Goal: Find specific page/section: Find specific page/section

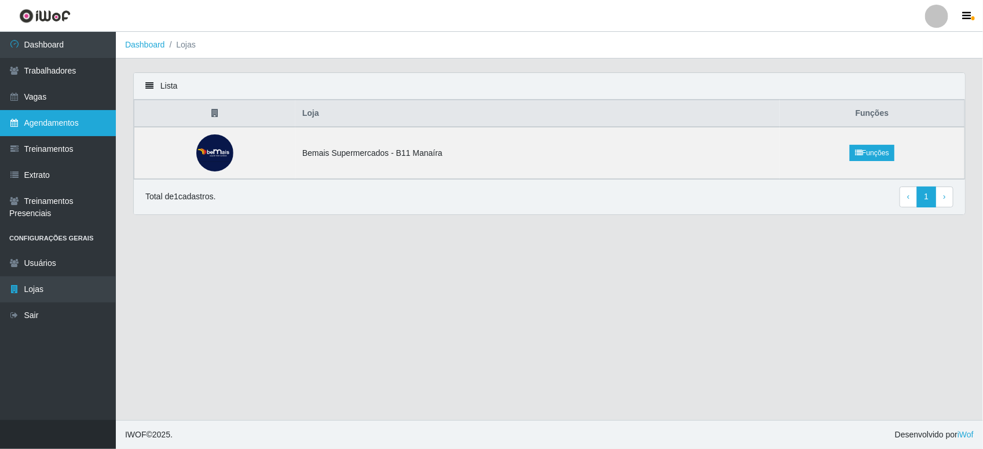
click at [93, 126] on link "Agendamentos" at bounding box center [58, 123] width 116 height 26
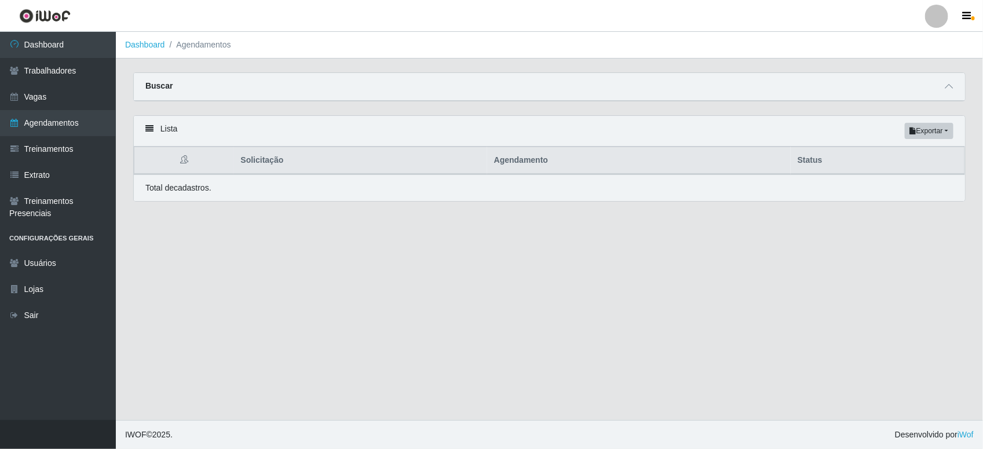
click at [161, 129] on div "Lista Exportar PDF Excel" at bounding box center [549, 131] width 831 height 31
click at [149, 129] on icon at bounding box center [149, 129] width 8 height 8
click at [33, 119] on link "Agendamentos" at bounding box center [58, 123] width 116 height 26
click at [148, 125] on icon at bounding box center [149, 129] width 8 height 8
click at [152, 129] on icon at bounding box center [149, 129] width 8 height 8
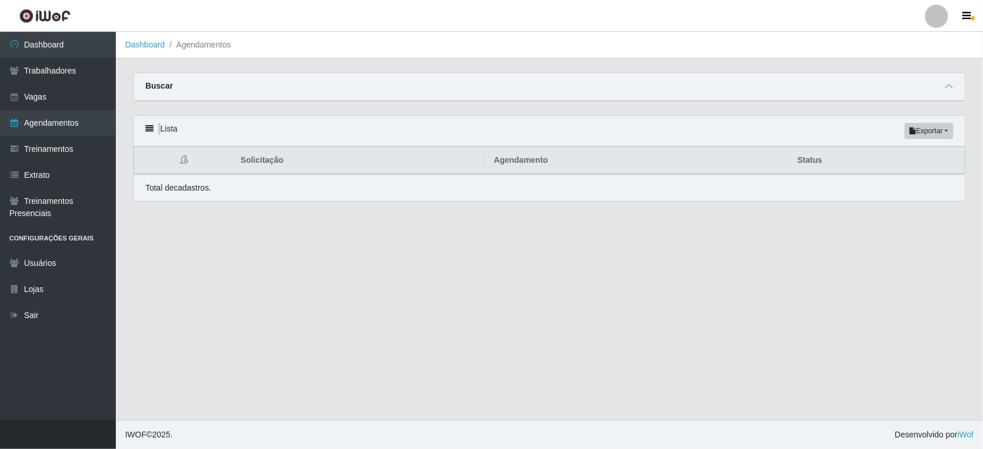
click at [152, 129] on icon at bounding box center [149, 129] width 8 height 8
drag, startPoint x: 152, startPoint y: 129, endPoint x: 197, endPoint y: 135, distance: 46.2
click at [196, 135] on div "Lista Exportar PDF Excel" at bounding box center [549, 131] width 831 height 31
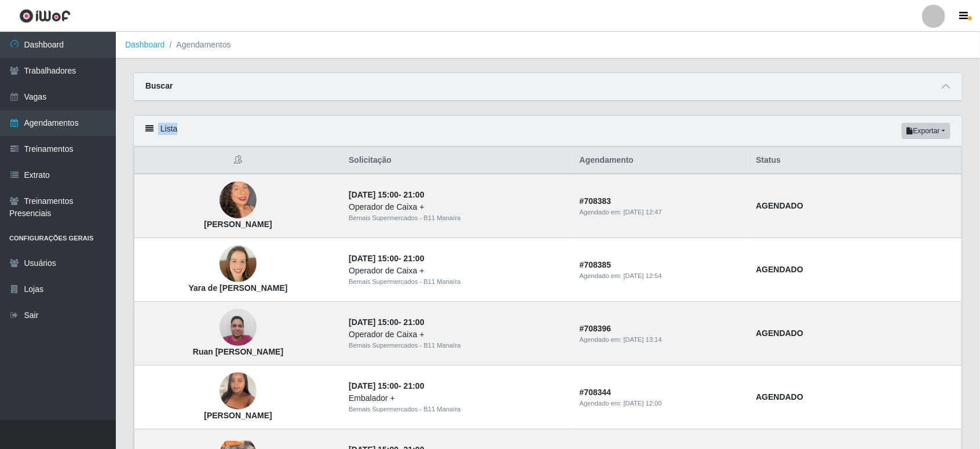
click at [148, 132] on icon at bounding box center [149, 129] width 8 height 8
click at [45, 134] on link "Agendamentos" at bounding box center [58, 123] width 116 height 26
click at [48, 145] on link "Treinamentos" at bounding box center [58, 149] width 116 height 26
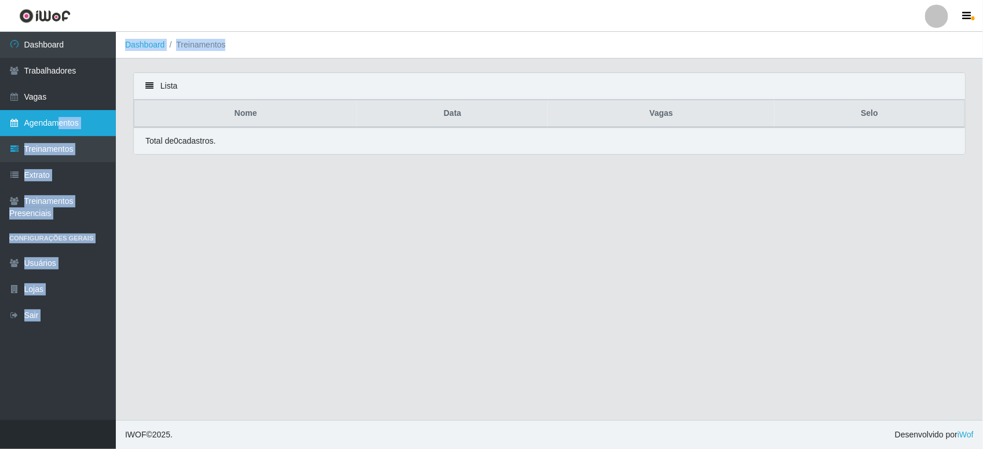
drag, startPoint x: 58, startPoint y: 127, endPoint x: 36, endPoint y: 123, distance: 23.1
click at [36, 123] on link "Agendamentos" at bounding box center [58, 123] width 116 height 26
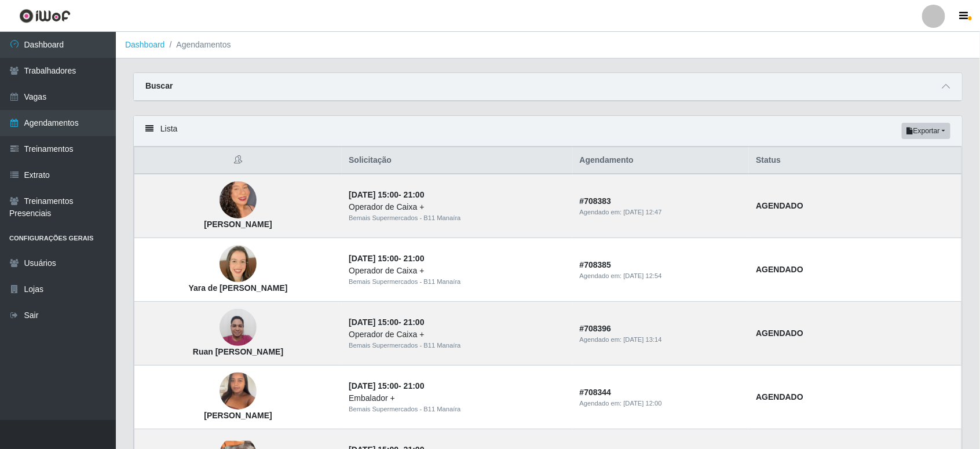
click at [164, 120] on div "Lista Exportar PDF Excel" at bounding box center [548, 131] width 828 height 31
click at [146, 125] on div "Lista Exportar PDF Excel" at bounding box center [548, 131] width 828 height 31
